Goal: Transaction & Acquisition: Purchase product/service

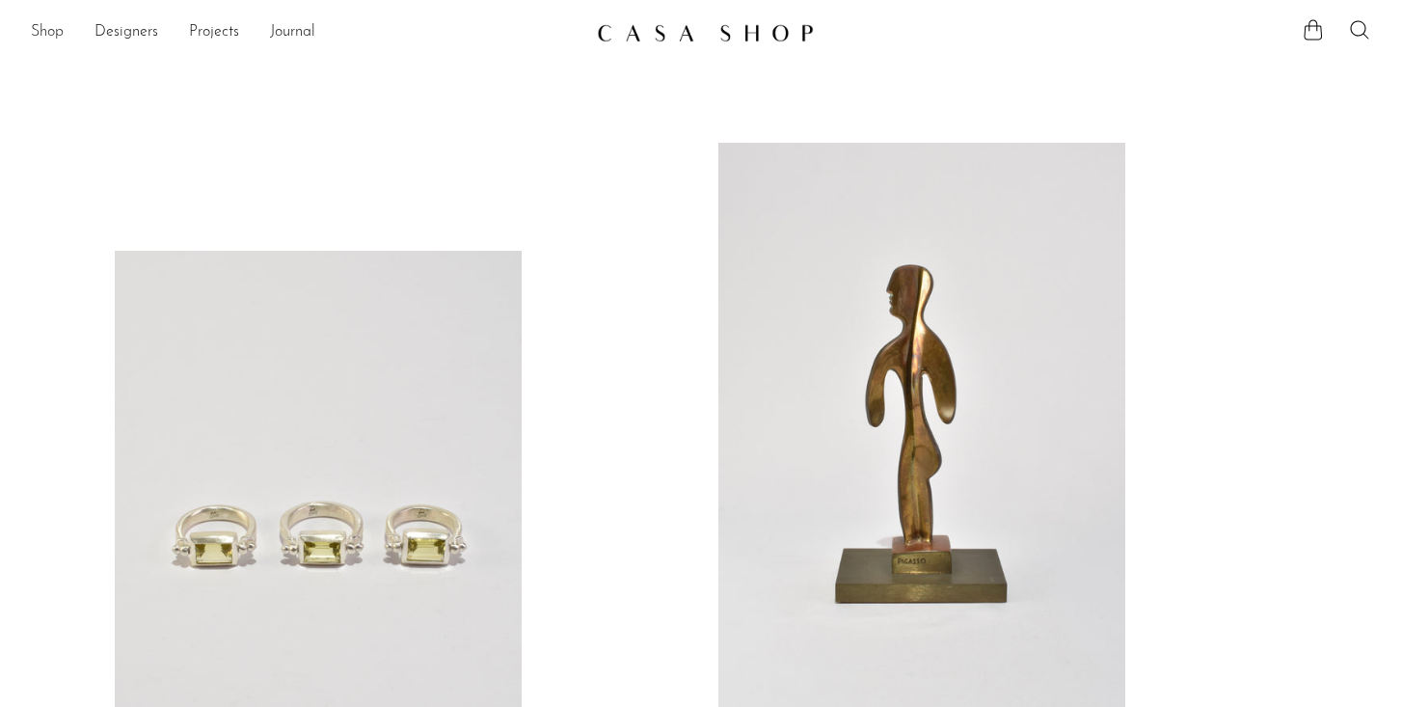
click at [41, 30] on link "Shop" at bounding box center [47, 32] width 33 height 25
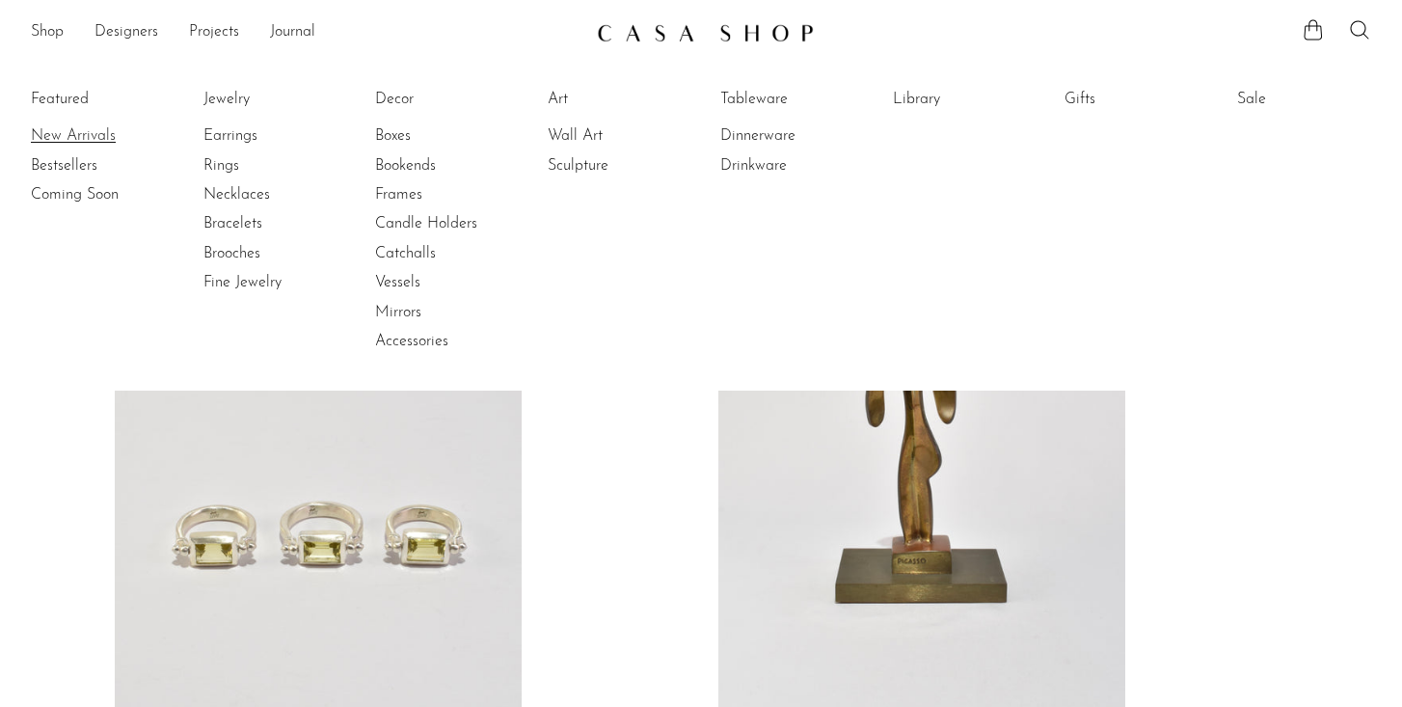
click at [64, 136] on link "New Arrivals" at bounding box center [103, 135] width 145 height 21
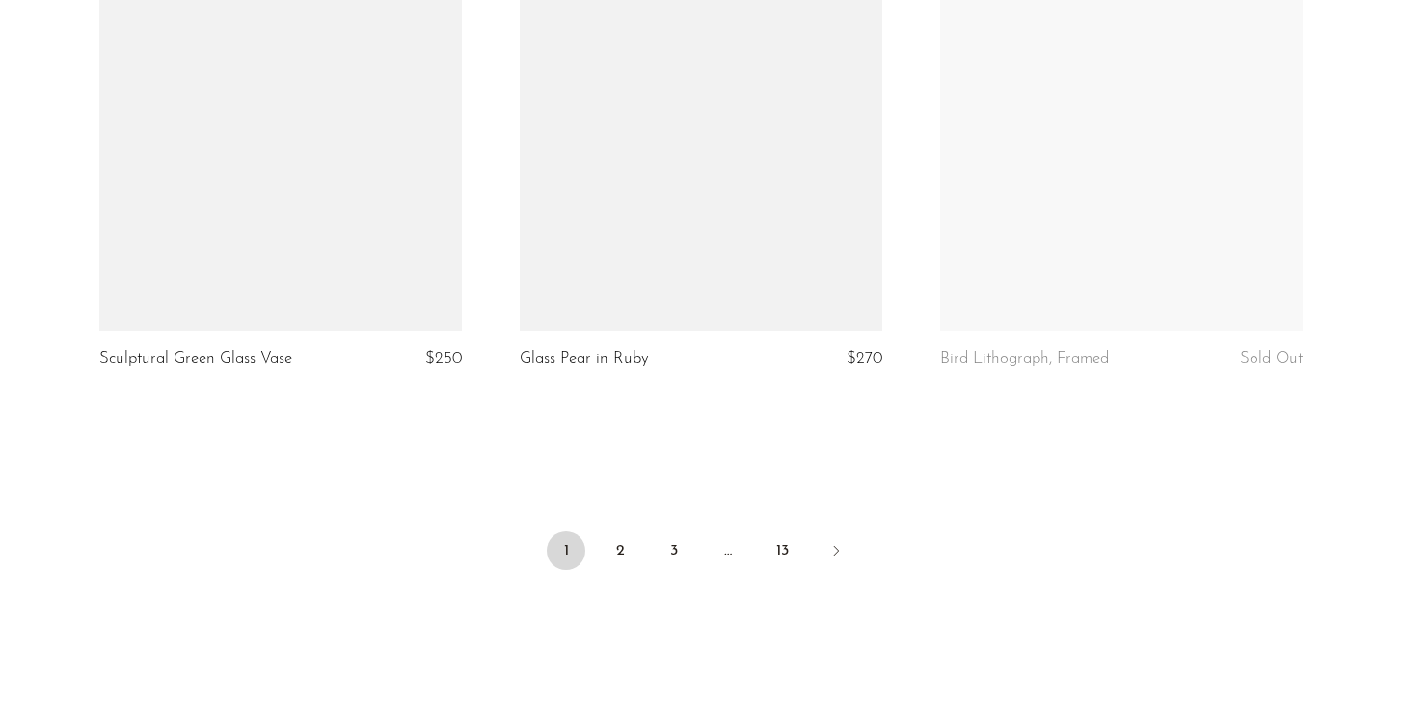
scroll to position [7022, 0]
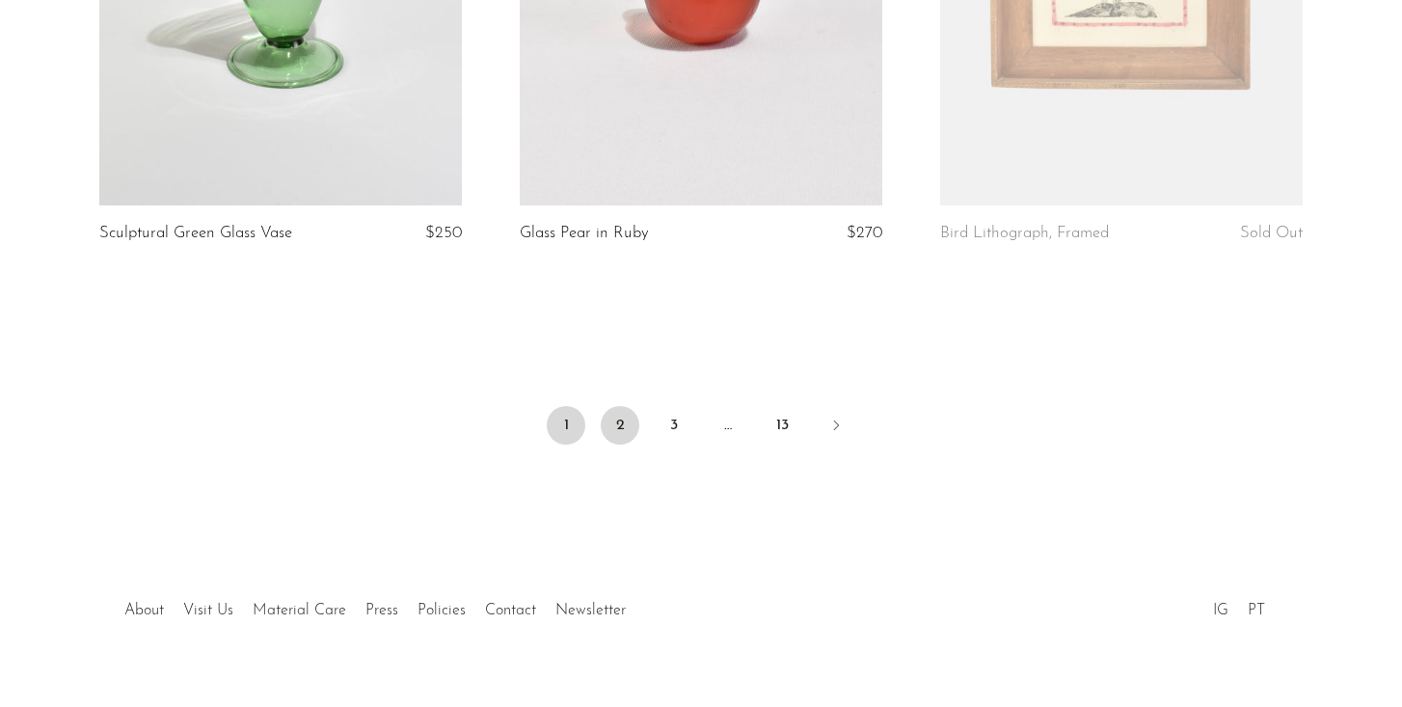
click at [615, 445] on link "2" at bounding box center [620, 425] width 39 height 39
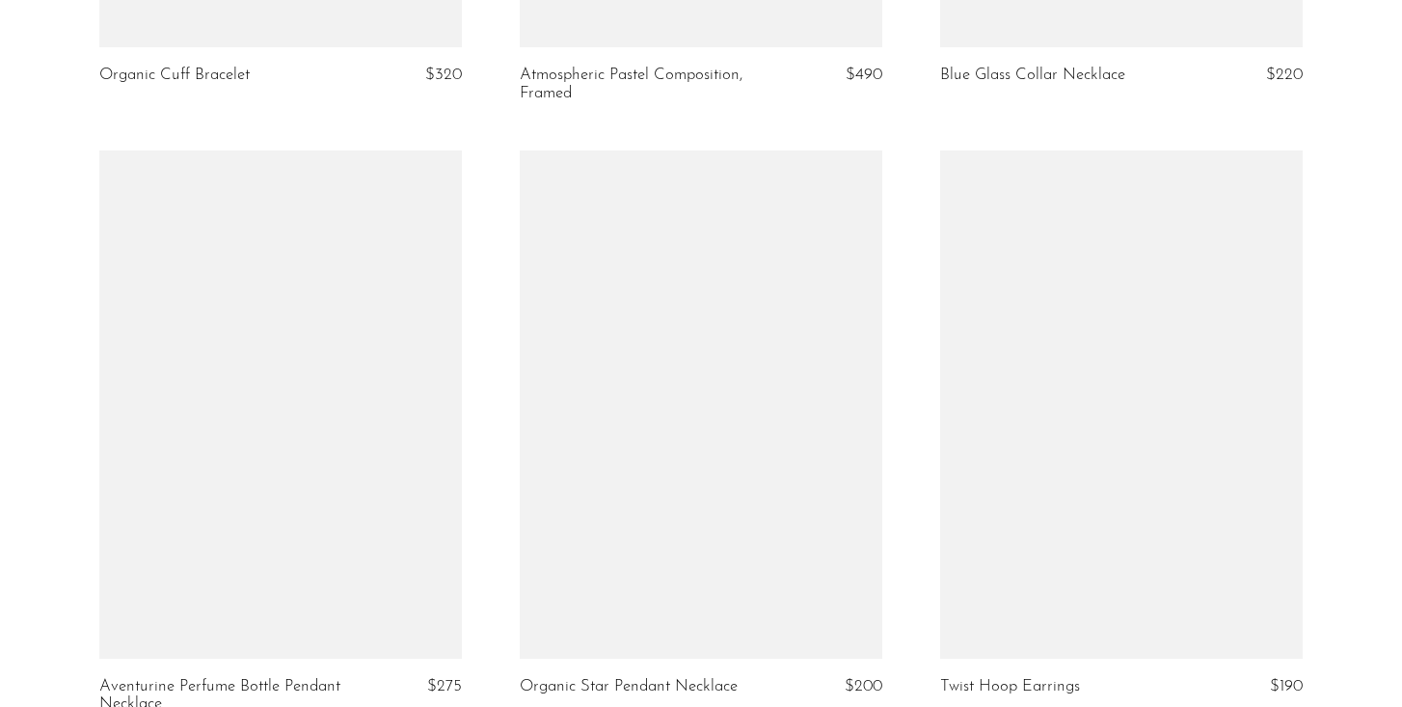
scroll to position [7108, 0]
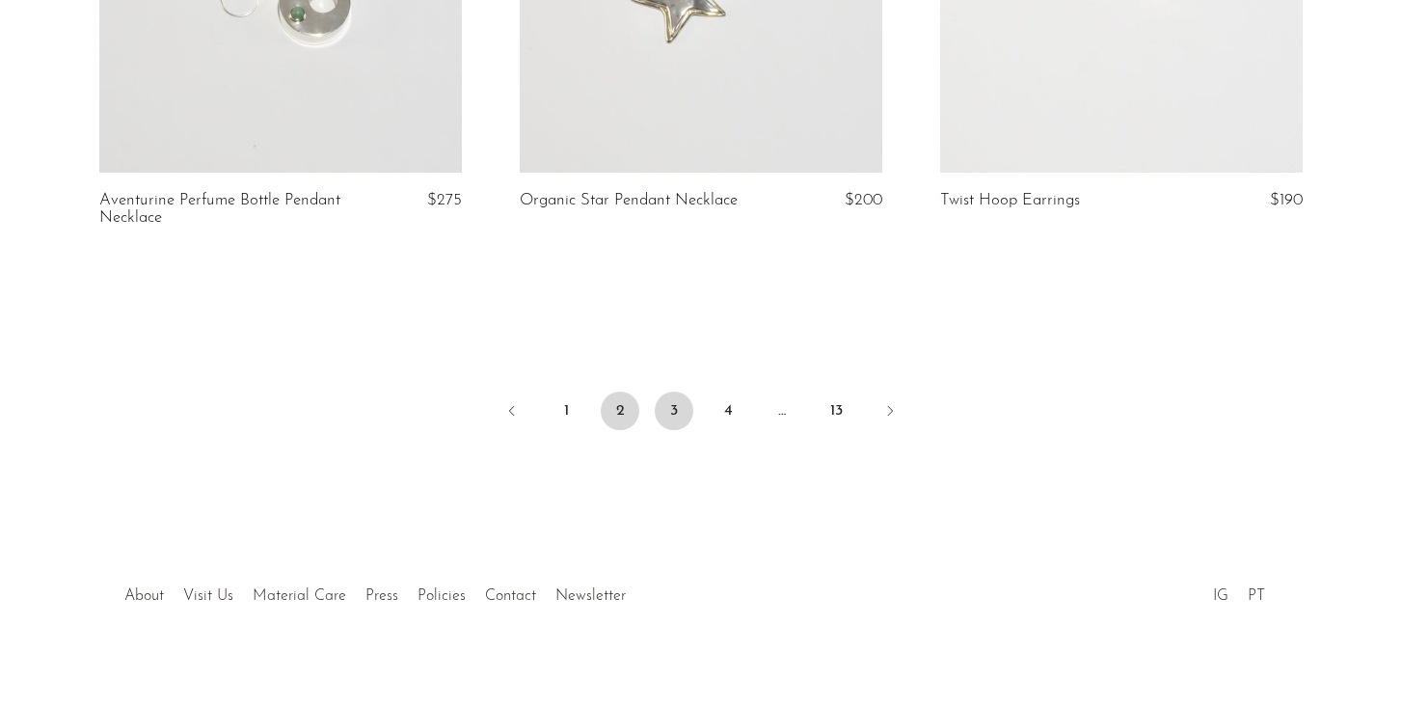
click at [670, 402] on link "3" at bounding box center [674, 411] width 39 height 39
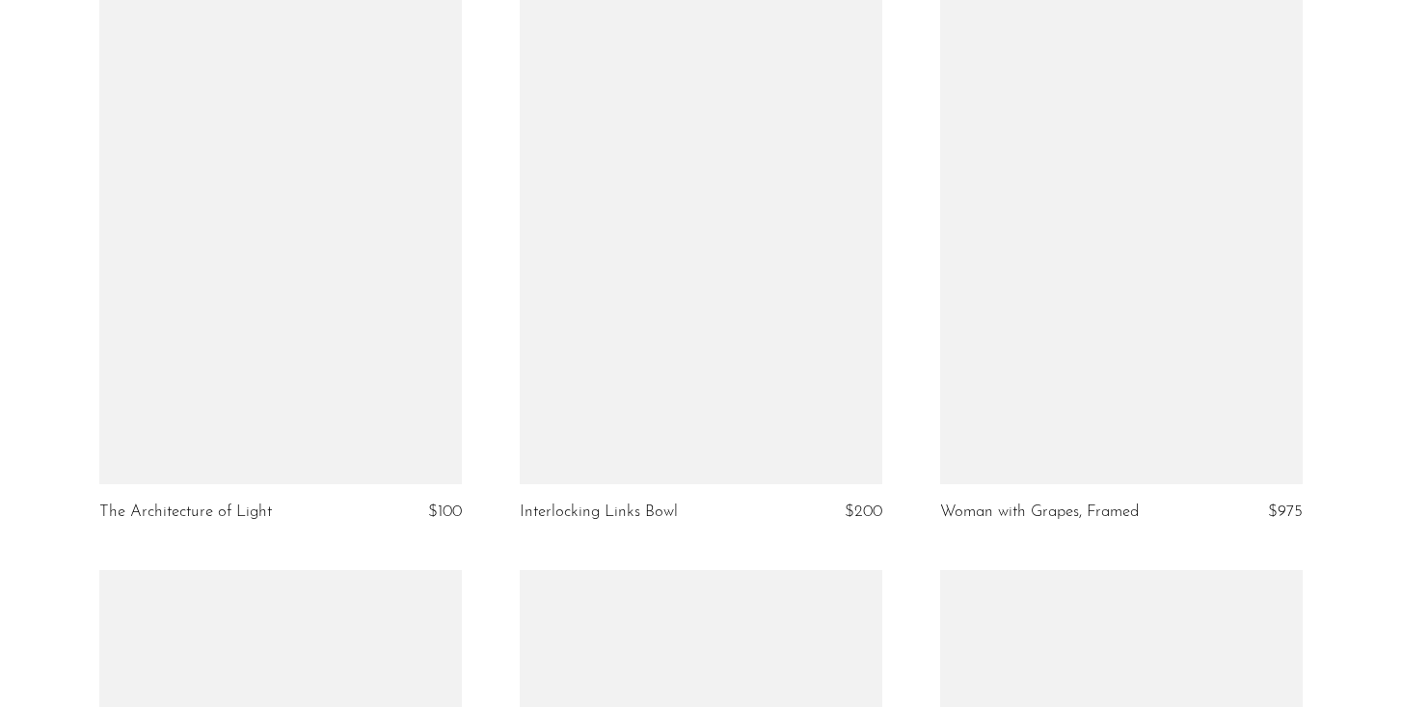
scroll to position [2505, 0]
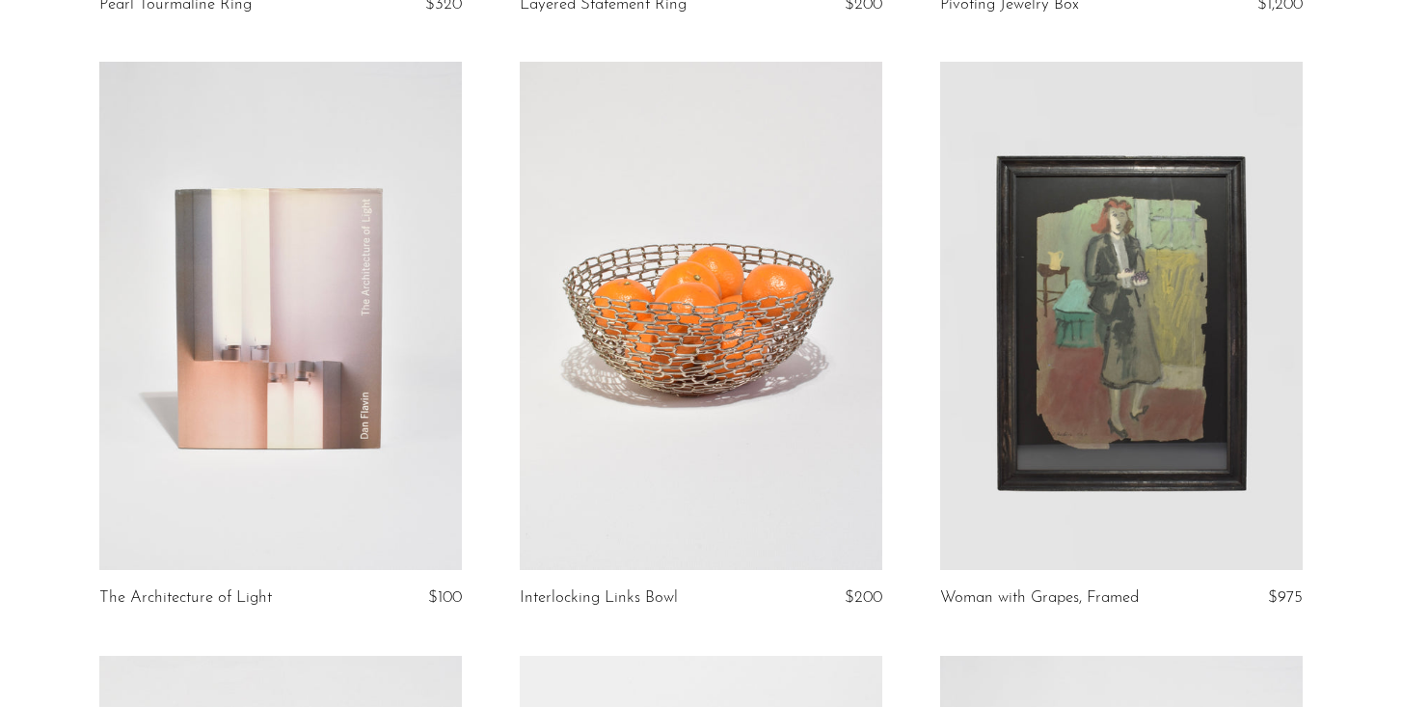
click at [701, 271] on link at bounding box center [701, 316] width 363 height 508
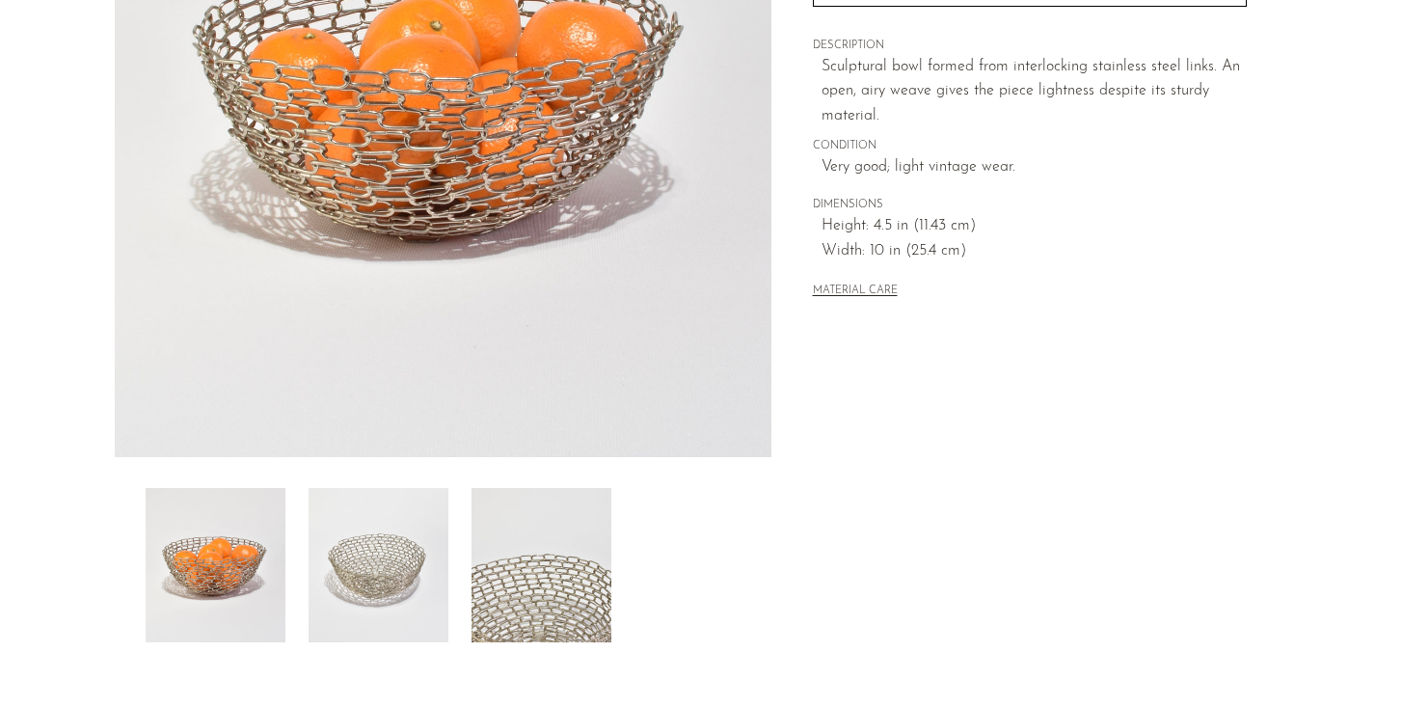
scroll to position [400, 0]
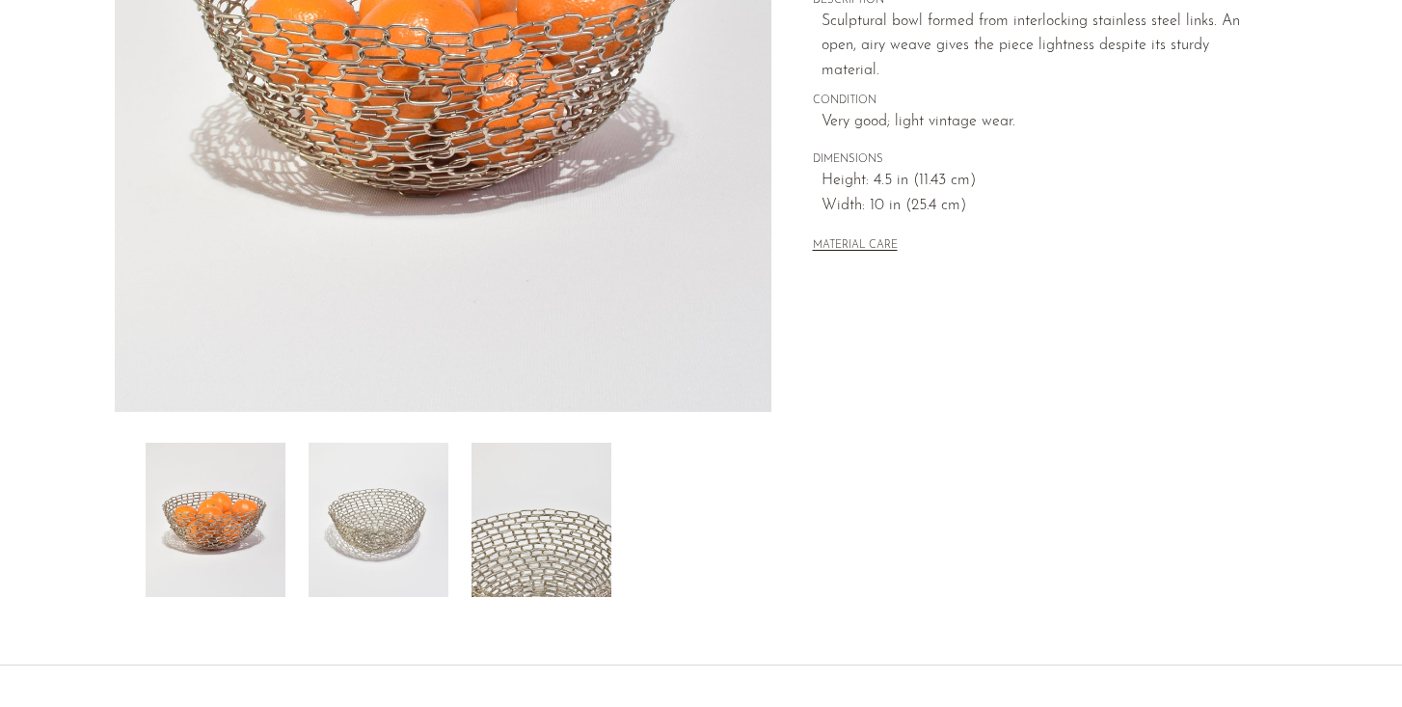
click at [358, 534] on img at bounding box center [379, 520] width 140 height 154
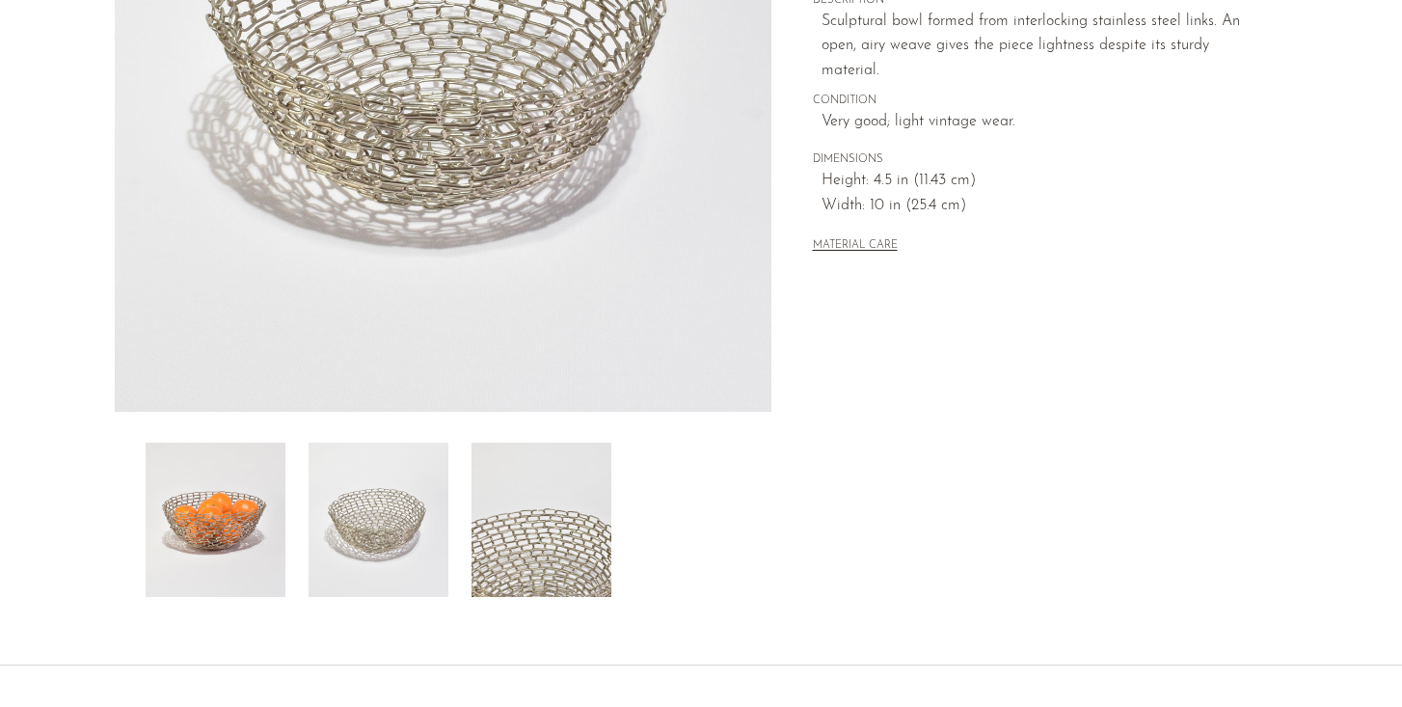
click at [230, 528] on img at bounding box center [216, 520] width 140 height 154
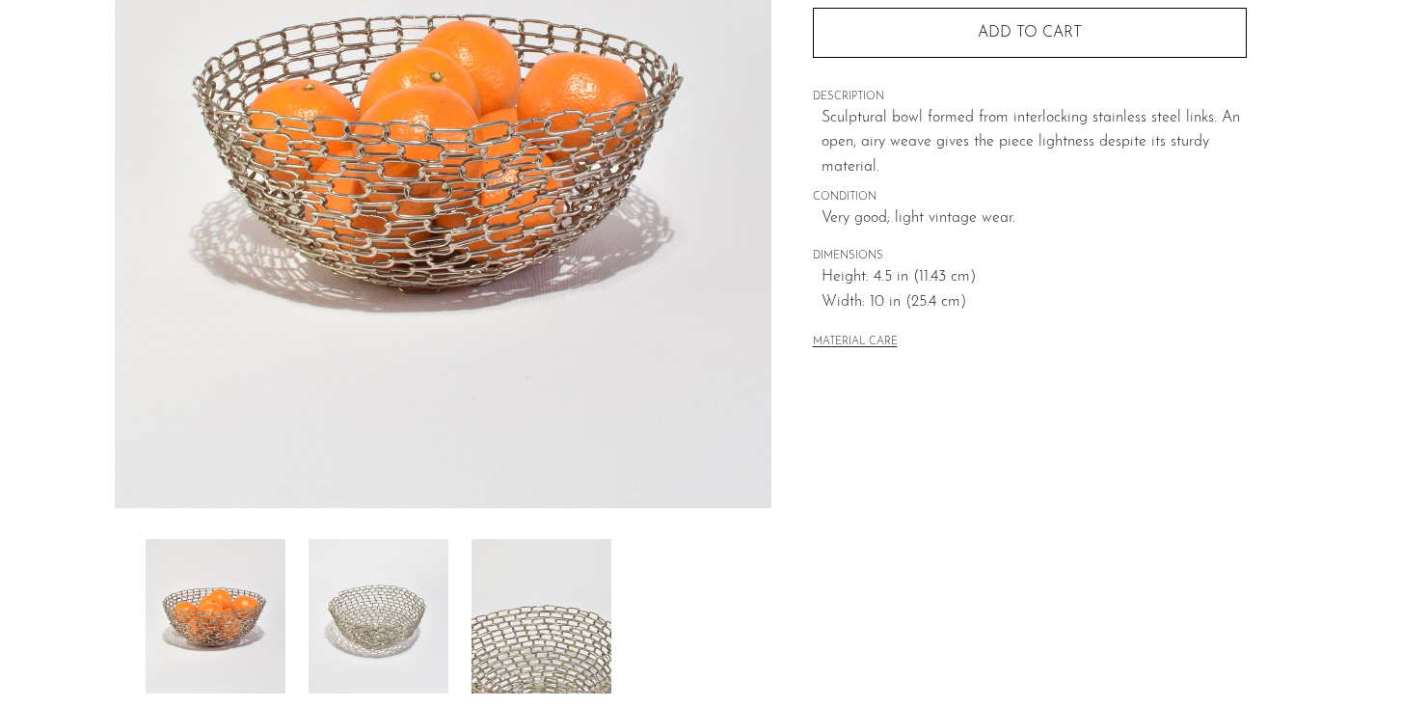
scroll to position [289, 0]
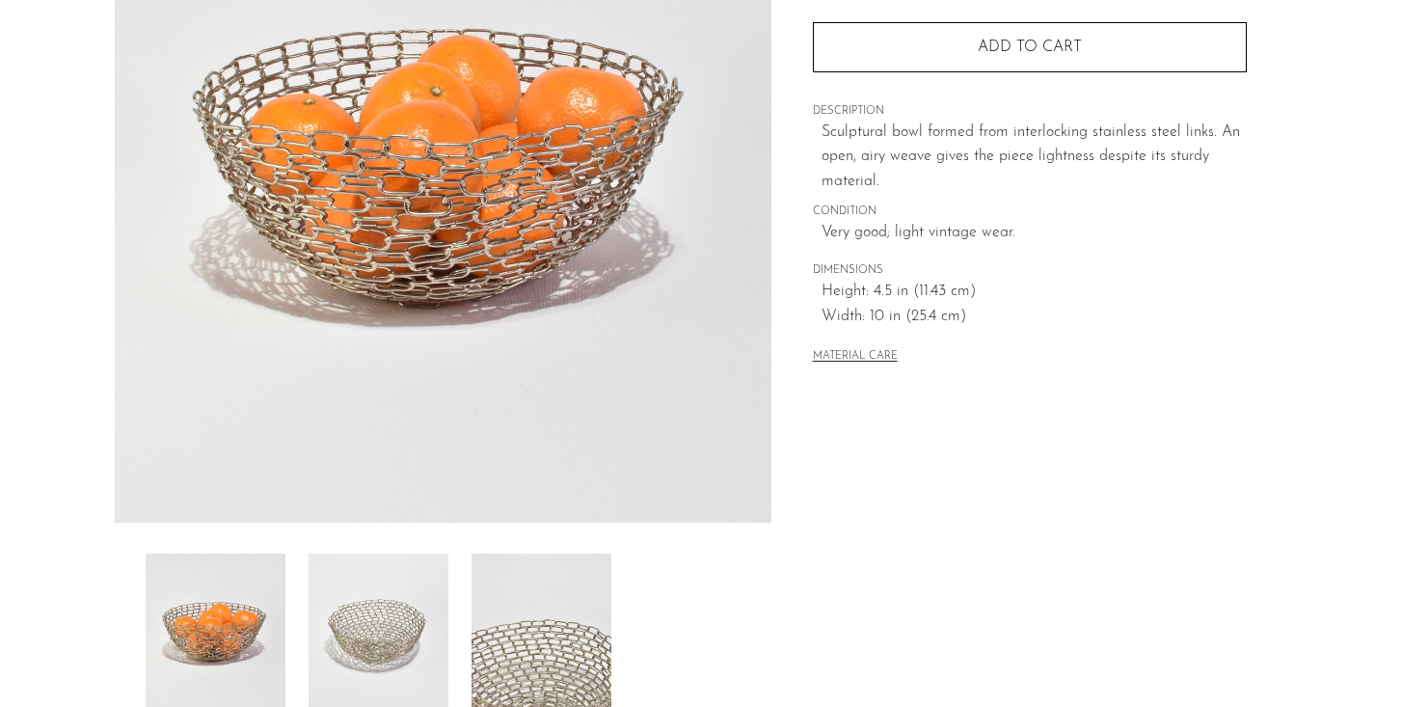
click at [340, 600] on img at bounding box center [379, 631] width 140 height 154
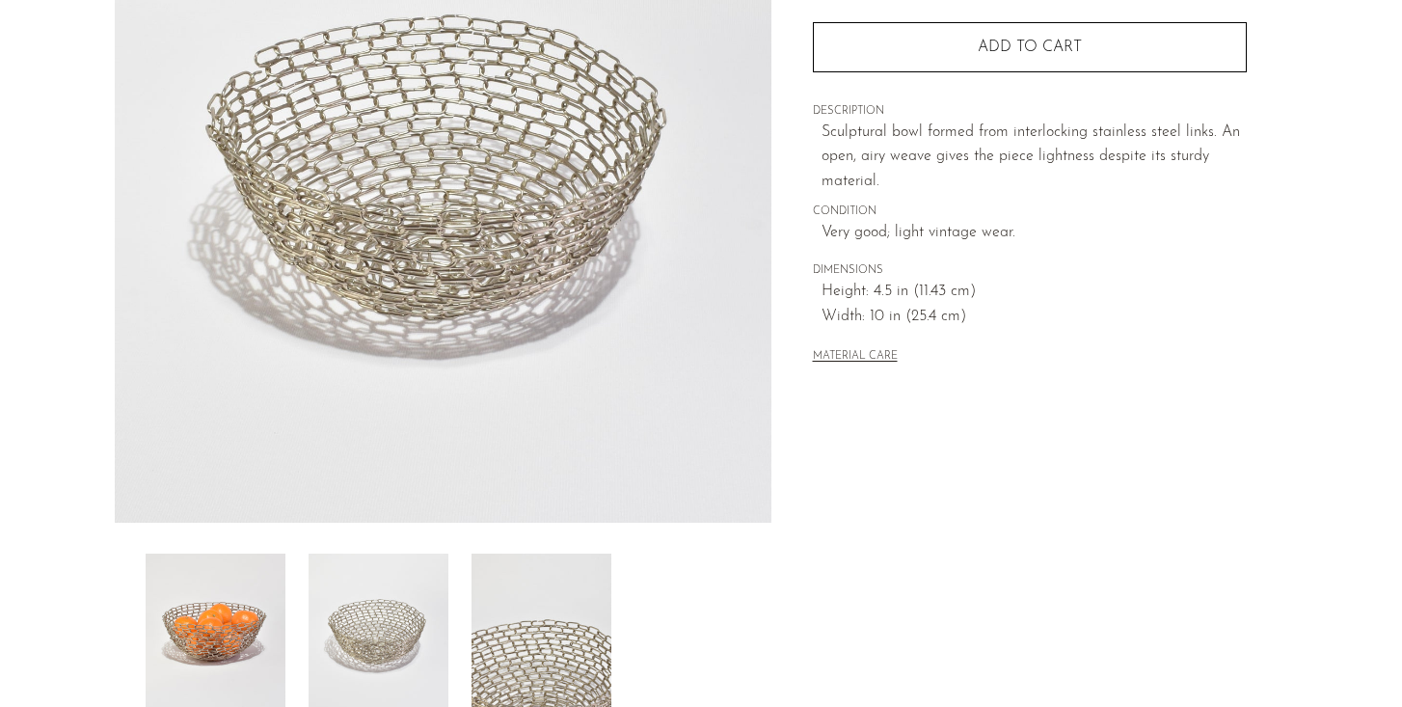
click at [511, 626] on img at bounding box center [542, 631] width 140 height 154
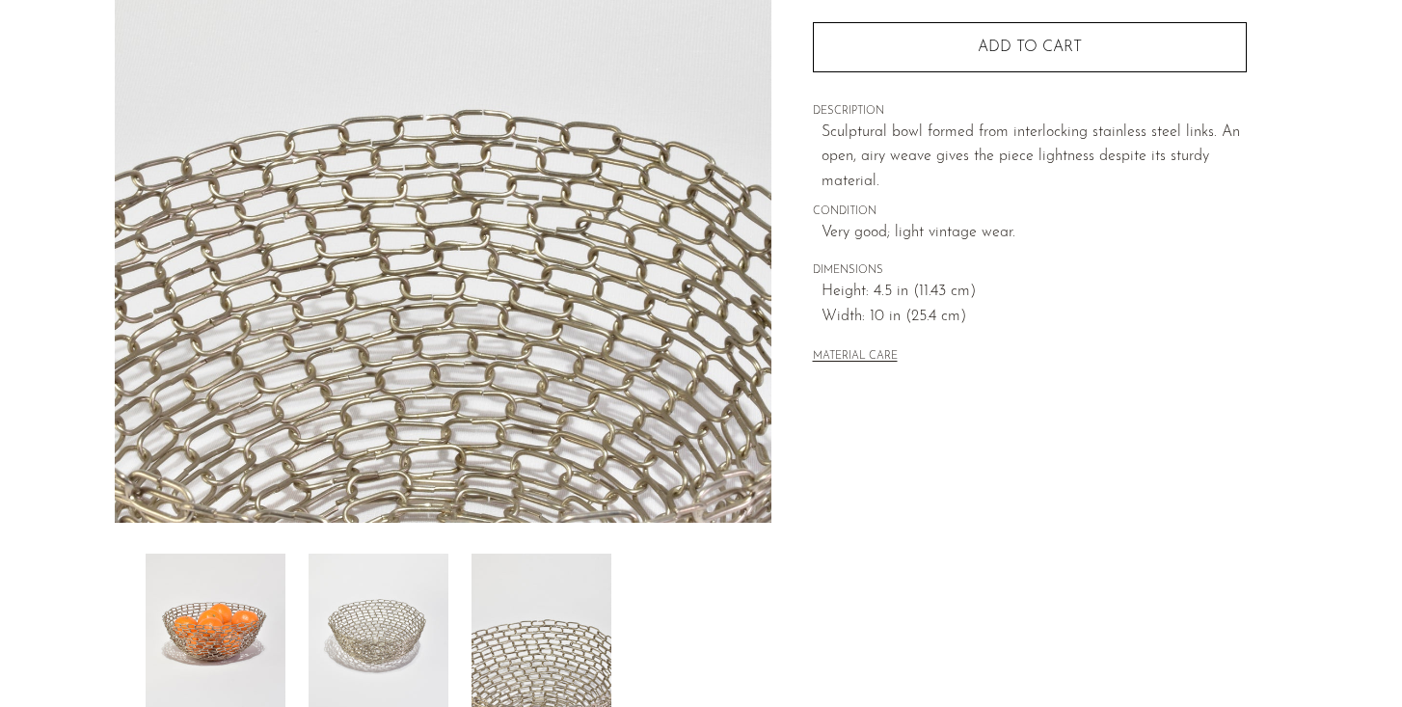
click at [229, 608] on img at bounding box center [216, 631] width 140 height 154
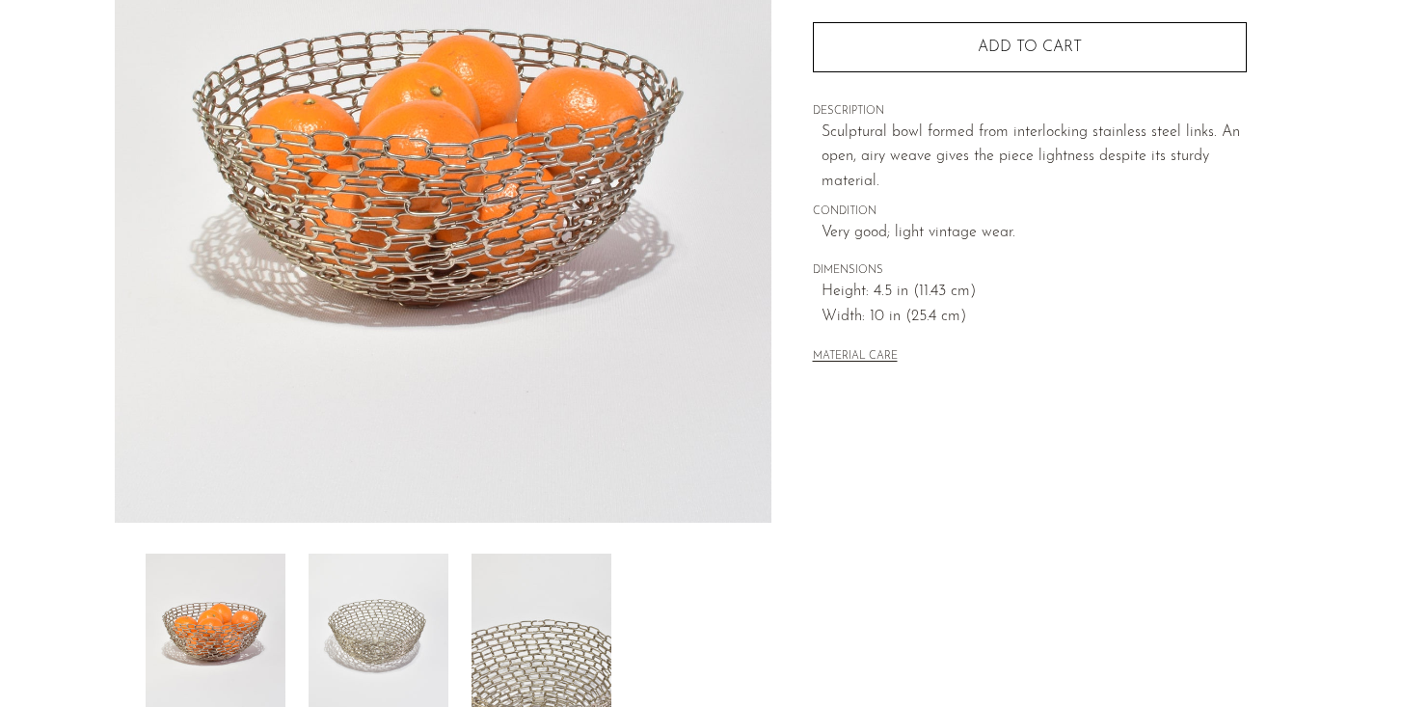
scroll to position [0, 0]
